Goal: Task Accomplishment & Management: Use online tool/utility

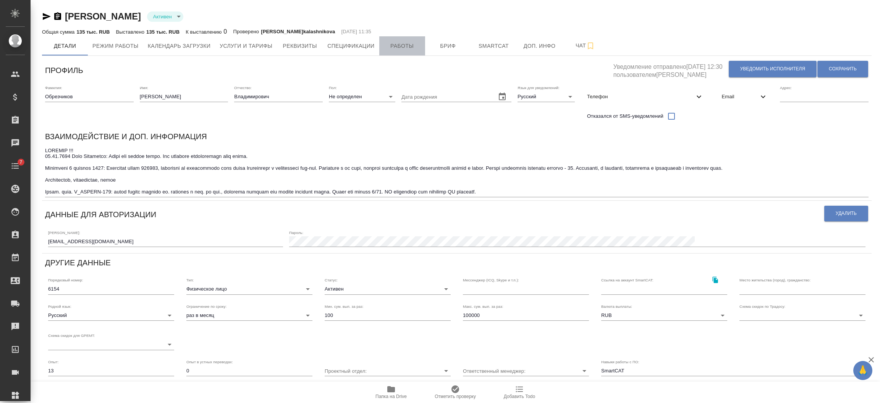
click at [398, 43] on span "Работы" at bounding box center [402, 46] width 37 height 10
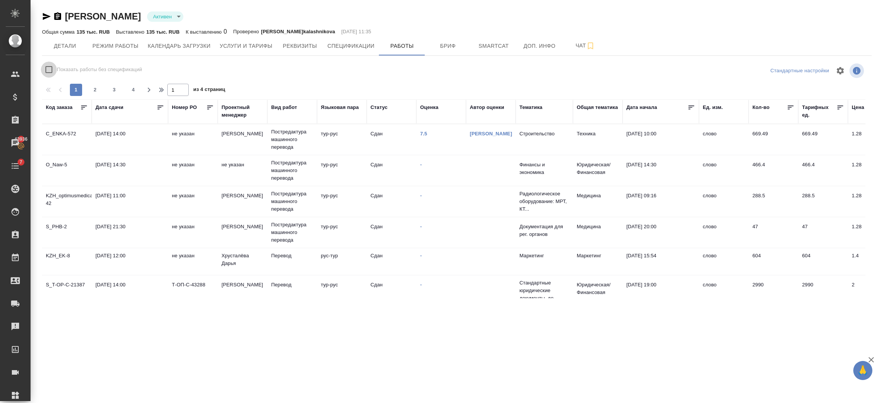
click at [51, 69] on input "Показать работы без спецификаций" at bounding box center [49, 70] width 16 height 16
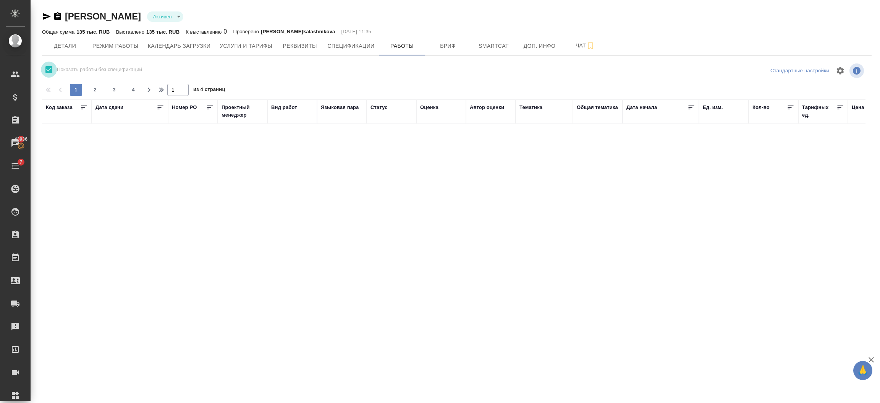
click at [49, 68] on input "Показать работы без спецификаций" at bounding box center [49, 70] width 16 height 16
checkbox input "false"
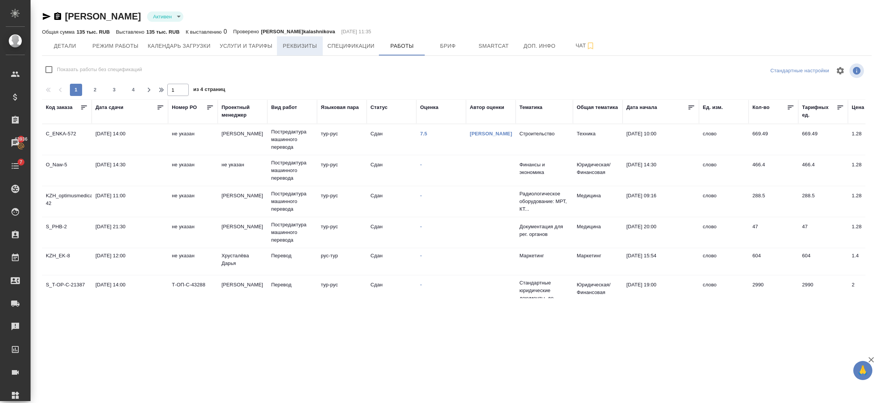
click at [294, 52] on button "Реквизиты" at bounding box center [300, 45] width 46 height 19
select select "10"
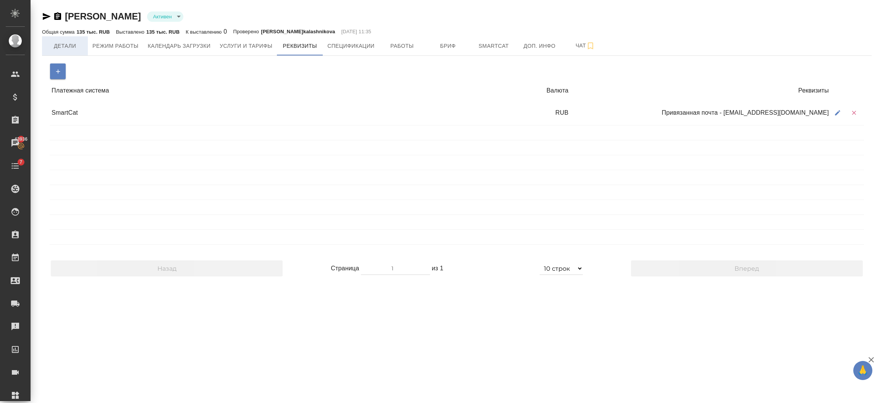
click at [70, 42] on span "Детали" at bounding box center [65, 46] width 37 height 10
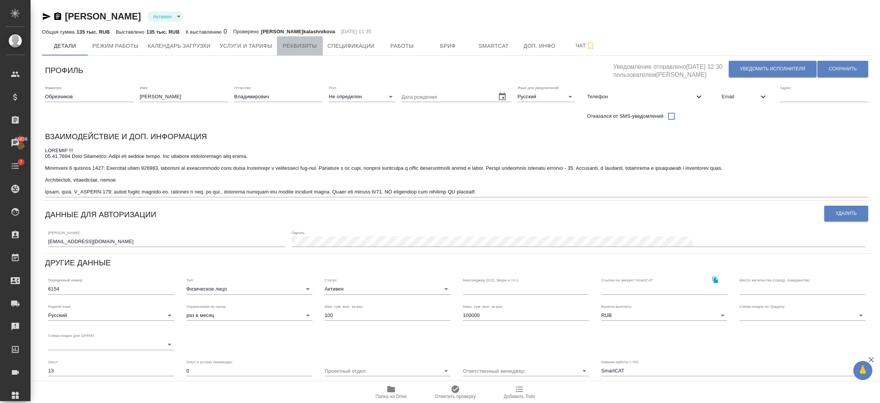
click at [320, 41] on button "Реквизиты" at bounding box center [300, 45] width 46 height 19
select select "10"
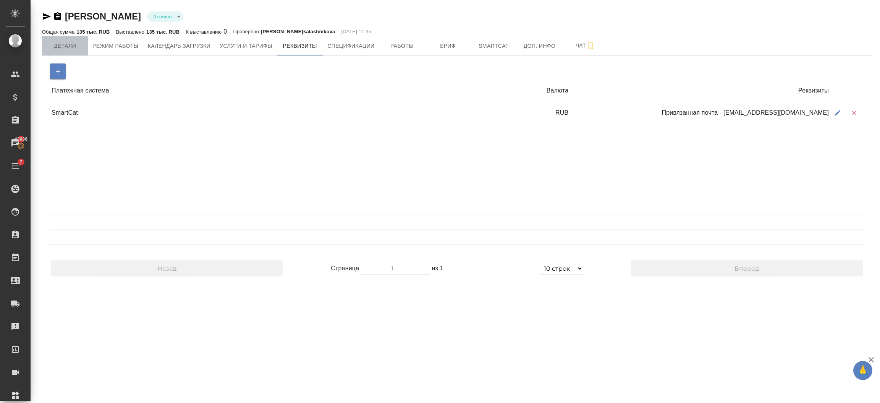
click at [61, 50] on span "Детали" at bounding box center [65, 46] width 37 height 10
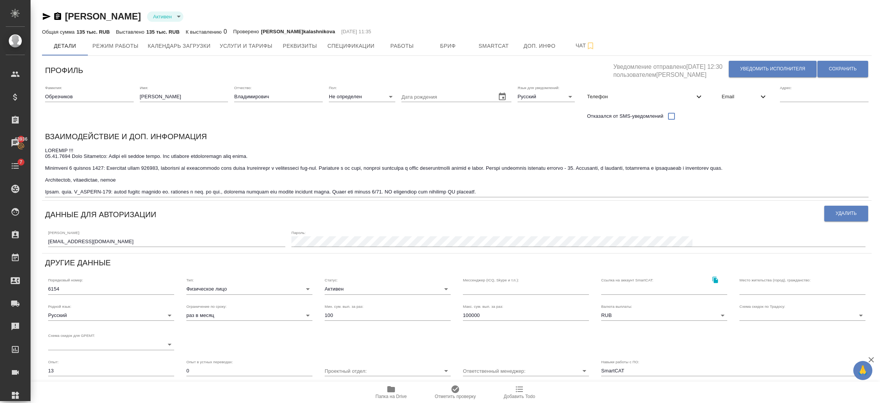
click at [228, 287] on body "🙏 .cls-1 fill:#fff; AWATERA Semenets Irina Клиенты Спецификации Заказы 43936 Ча…" at bounding box center [440, 232] width 880 height 464
click at [261, 243] on div at bounding box center [440, 201] width 880 height 403
click at [408, 47] on span "Работы" at bounding box center [402, 46] width 37 height 10
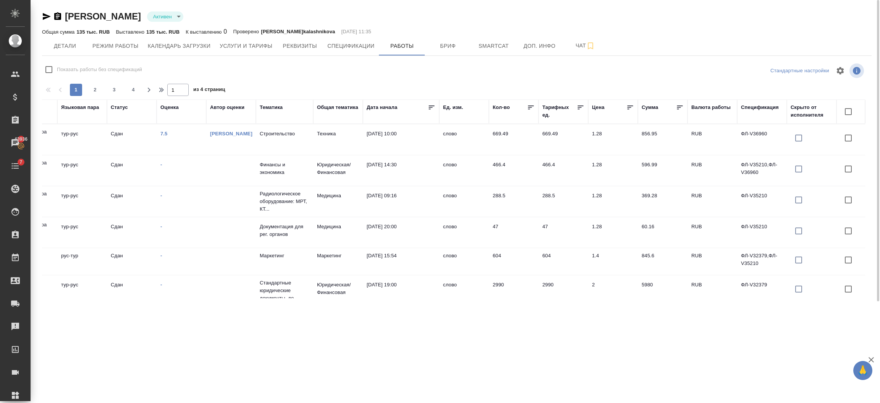
scroll to position [0, 268]
click at [51, 68] on input "Показать работы без спецификаций" at bounding box center [49, 70] width 16 height 16
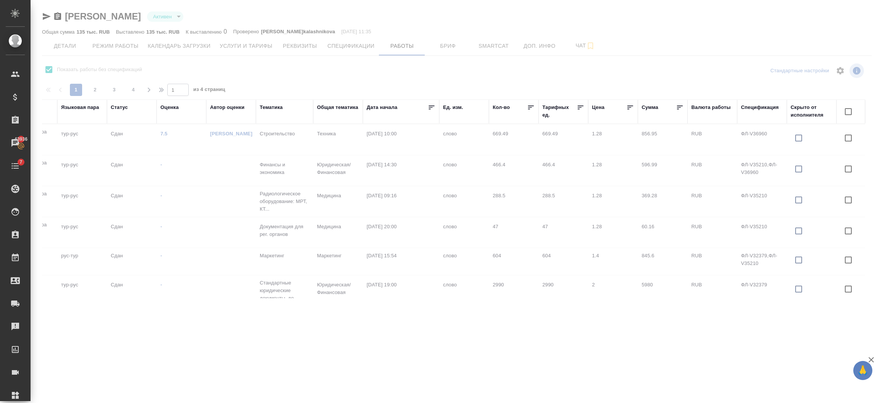
scroll to position [0, 259]
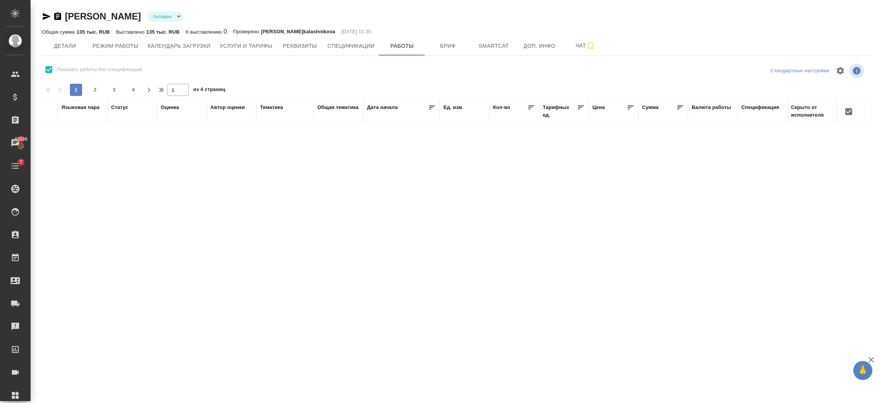
click at [50, 66] on input "Показать работы без спецификаций" at bounding box center [49, 70] width 16 height 16
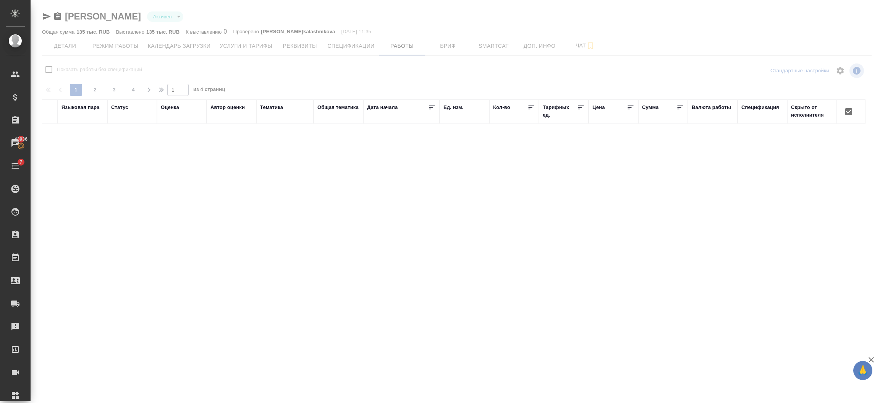
checkbox input "false"
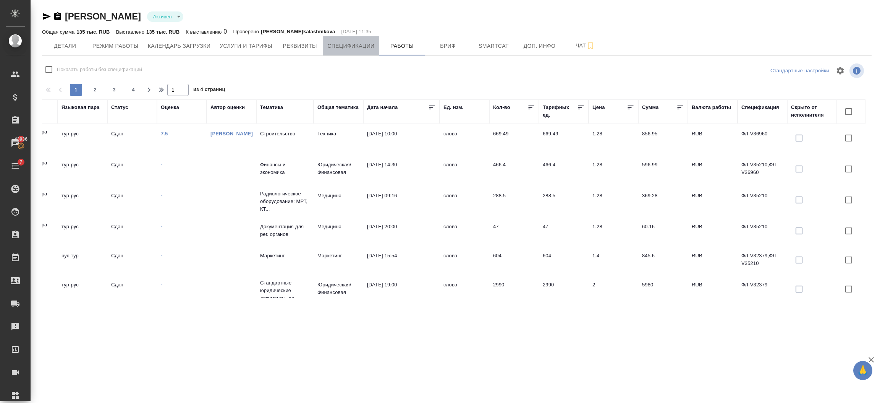
click at [330, 44] on span "Спецификации" at bounding box center [350, 46] width 47 height 10
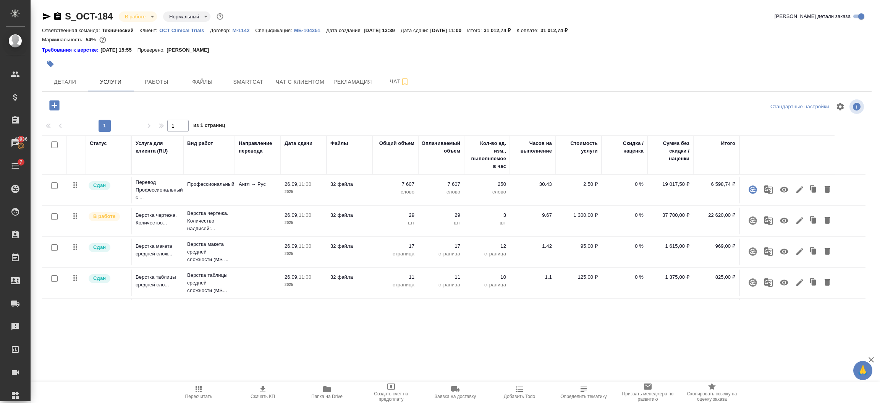
scroll to position [84, 0]
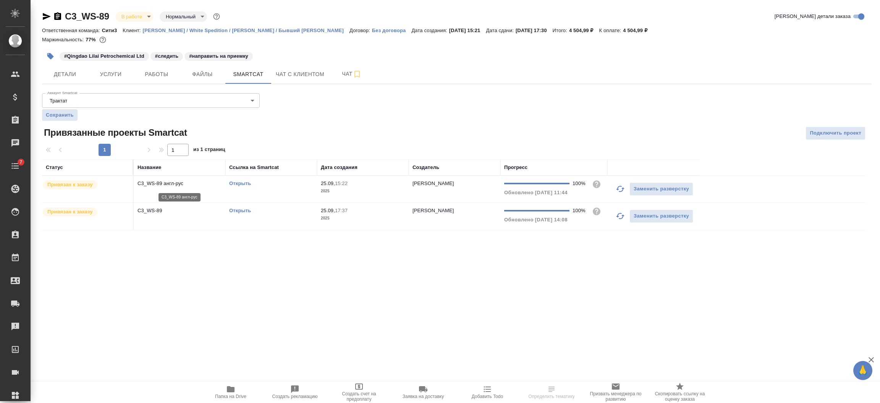
click at [175, 185] on p "C3_WS-89 англ-рус" at bounding box center [180, 184] width 84 height 8
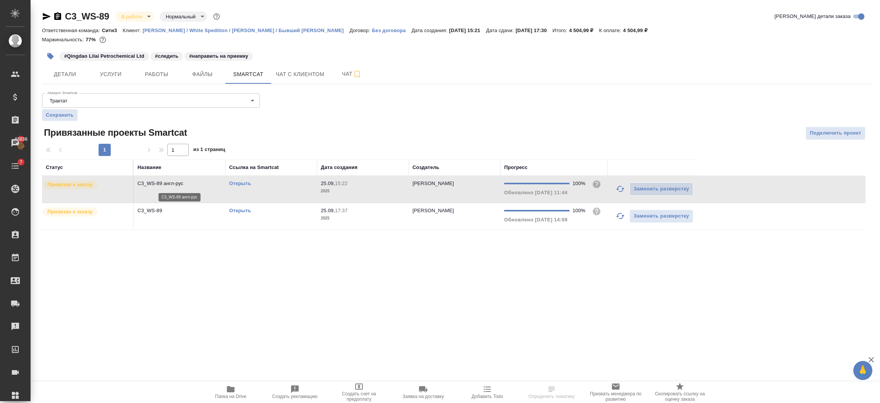
click at [175, 185] on p "C3_WS-89 англ-рус" at bounding box center [180, 184] width 84 height 8
click at [248, 212] on link "Открыть" at bounding box center [240, 210] width 22 height 6
click at [175, 223] on td "C3_WS-89" at bounding box center [180, 216] width 92 height 27
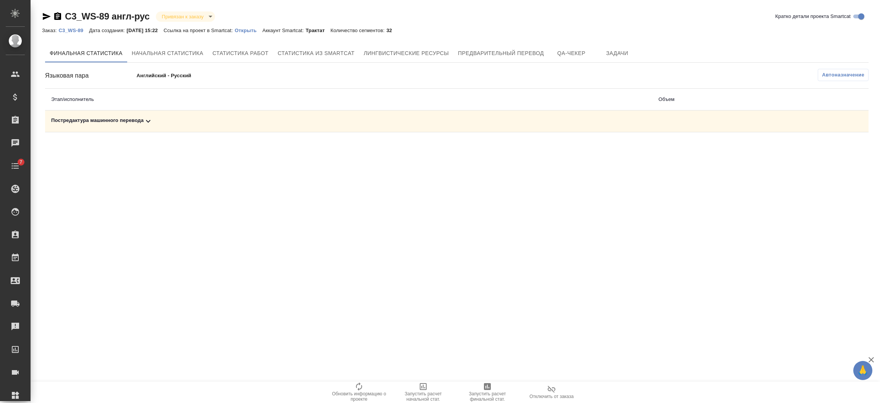
click at [145, 119] on icon at bounding box center [148, 121] width 9 height 9
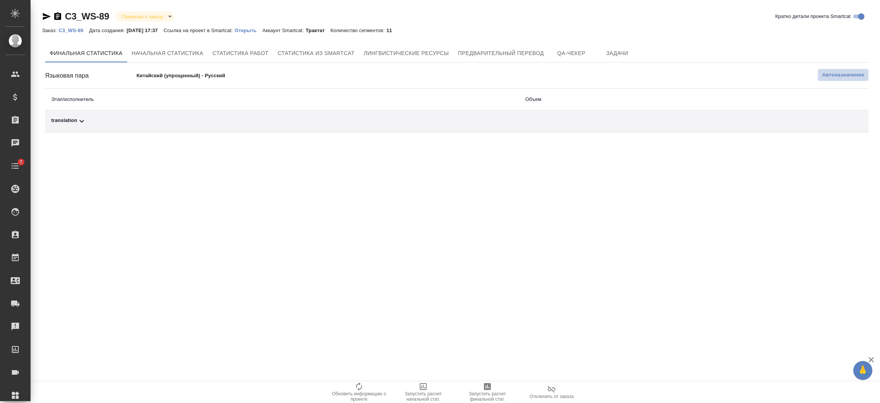
click at [819, 73] on button "Автоназначение" at bounding box center [843, 75] width 51 height 12
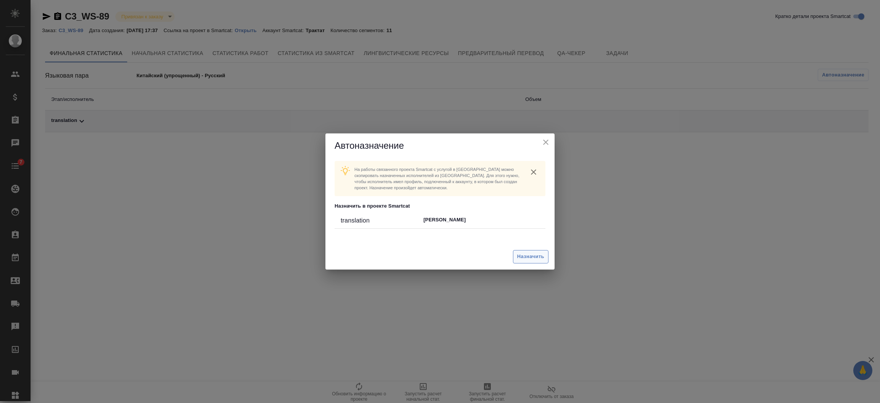
click at [536, 254] on span "Назначить" at bounding box center [530, 256] width 27 height 9
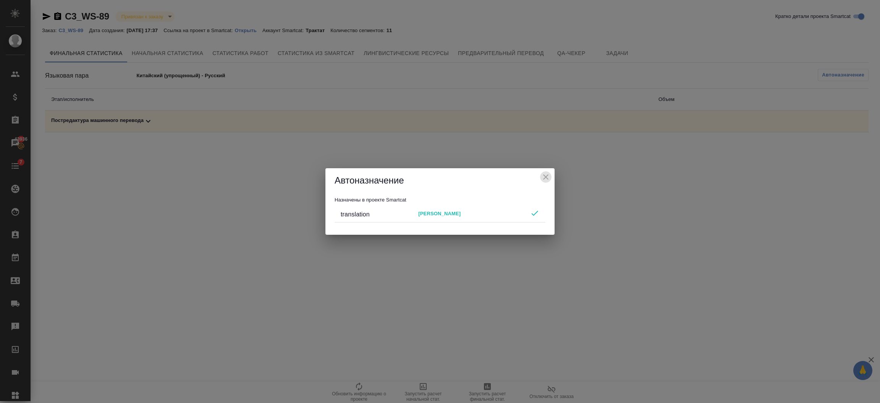
click at [542, 178] on icon "close" at bounding box center [545, 176] width 9 height 9
